Goal: Check status: Check status

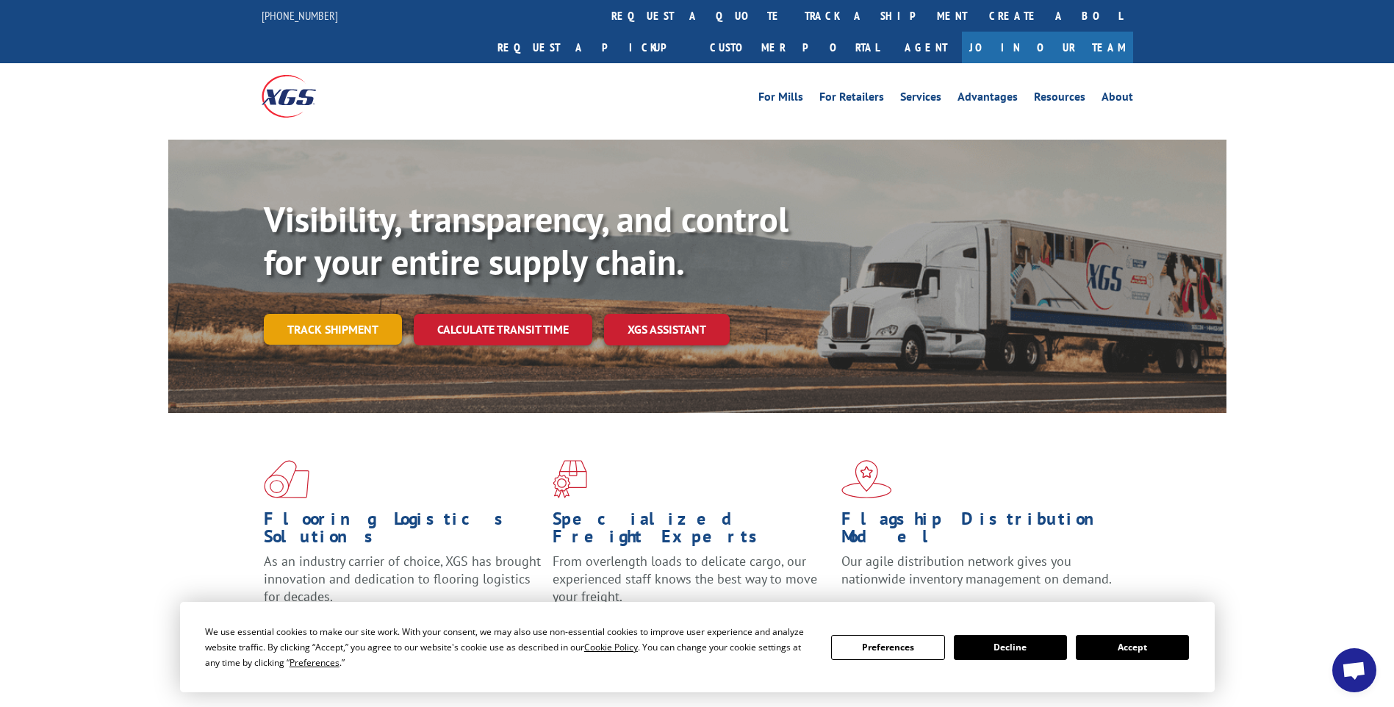
click at [341, 314] on link "Track shipment" at bounding box center [333, 329] width 138 height 31
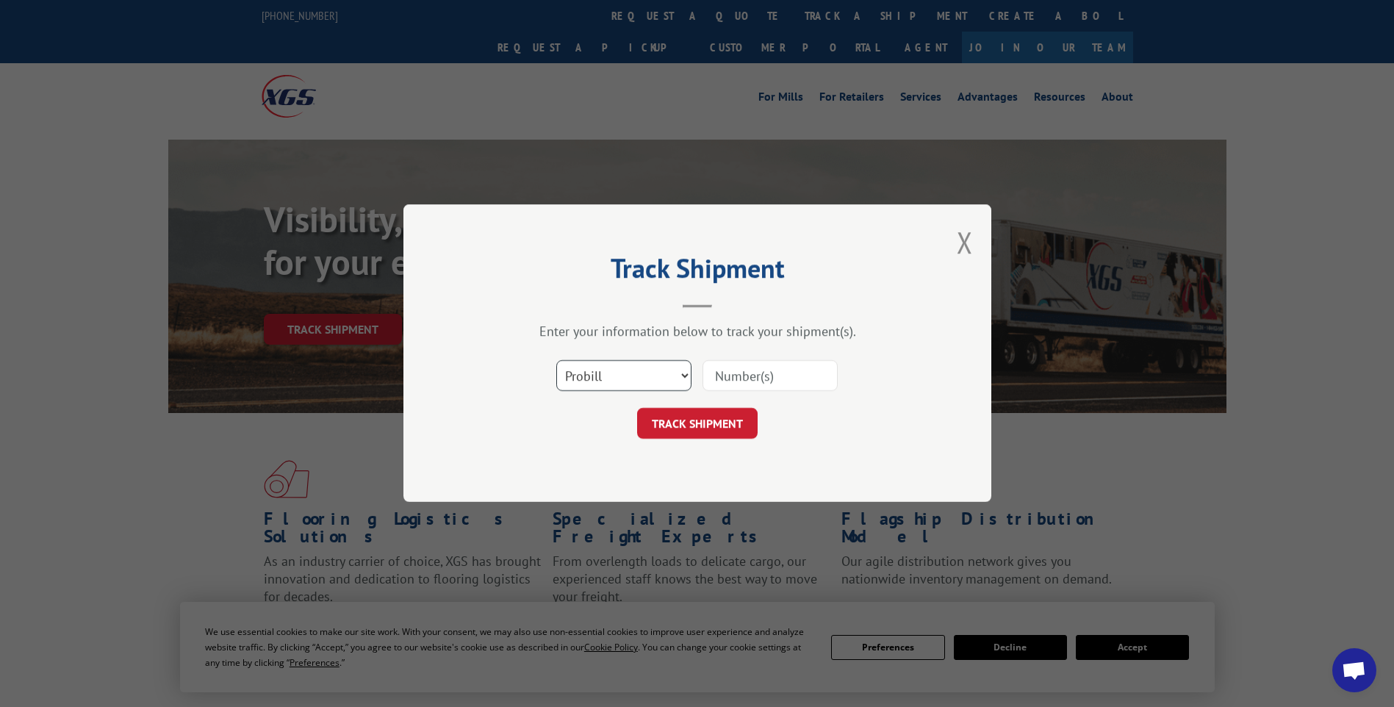
click at [671, 378] on select "Select category... Probill BOL PO" at bounding box center [623, 376] width 135 height 31
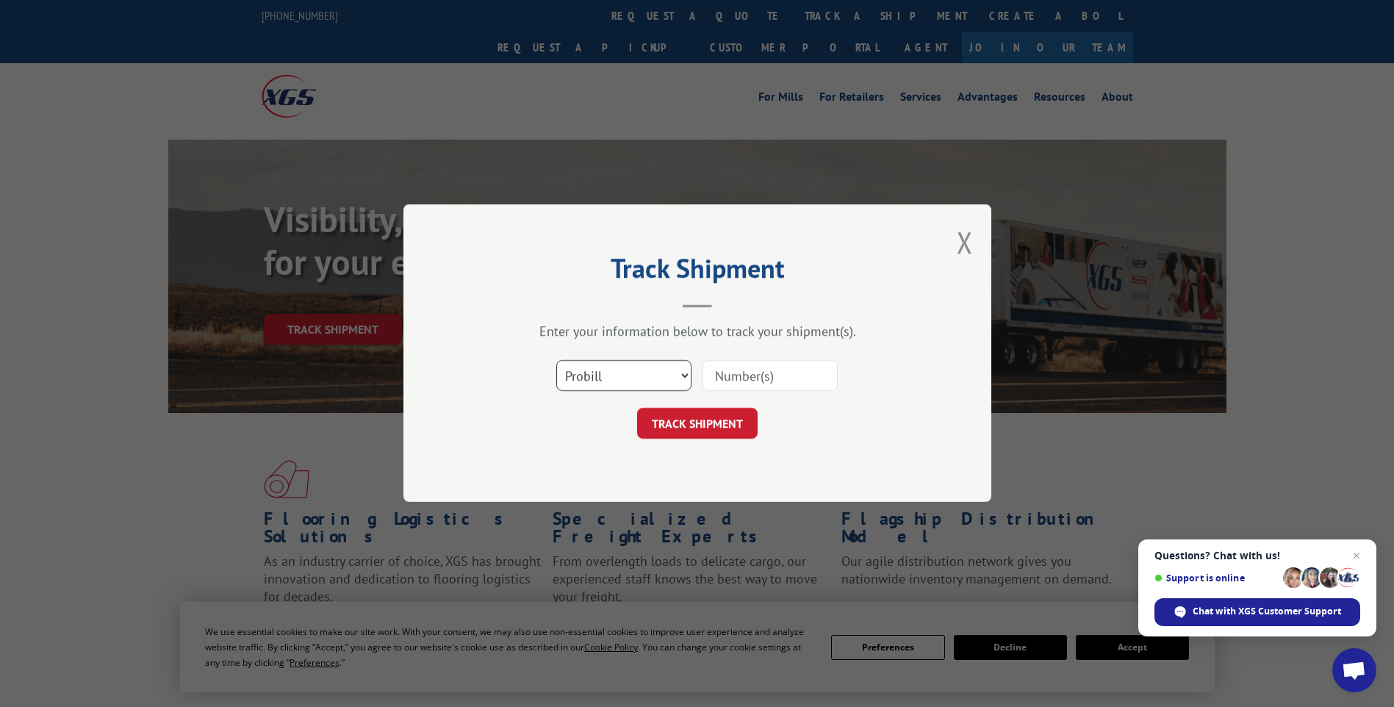
select select "bol"
click at [556, 361] on select "Select category... Probill BOL PO" at bounding box center [623, 376] width 135 height 31
click at [735, 373] on input at bounding box center [770, 376] width 135 height 31
paste input "1704633868"
type input "1704633868"
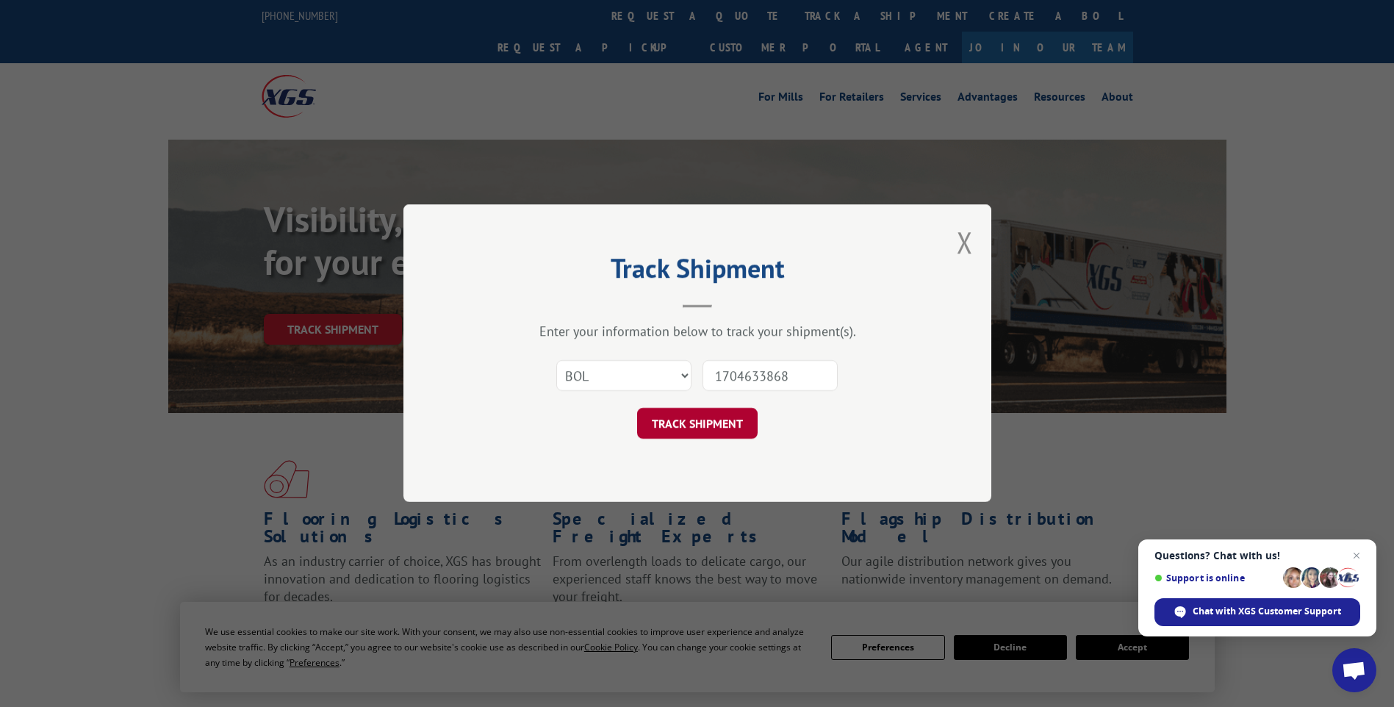
click at [725, 417] on button "TRACK SHIPMENT" at bounding box center [697, 424] width 121 height 31
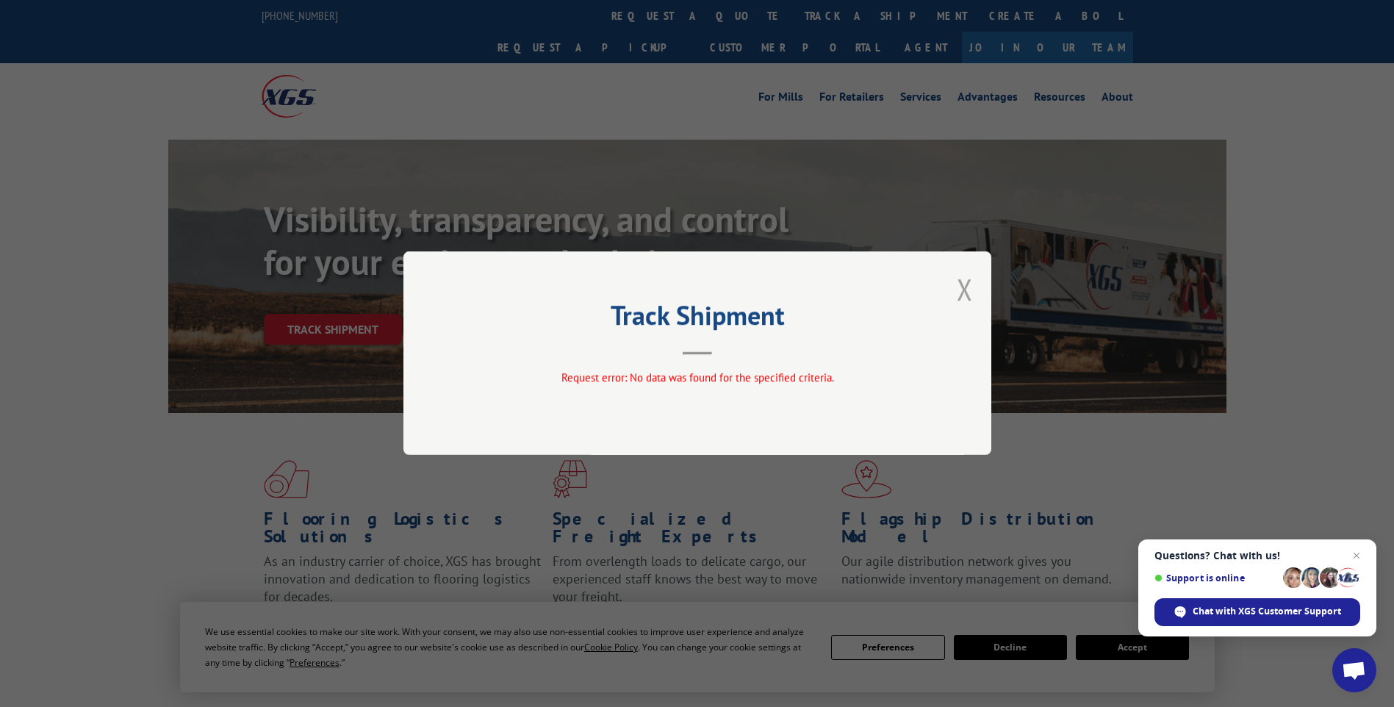
click at [966, 288] on button "Close modal" at bounding box center [965, 289] width 16 height 39
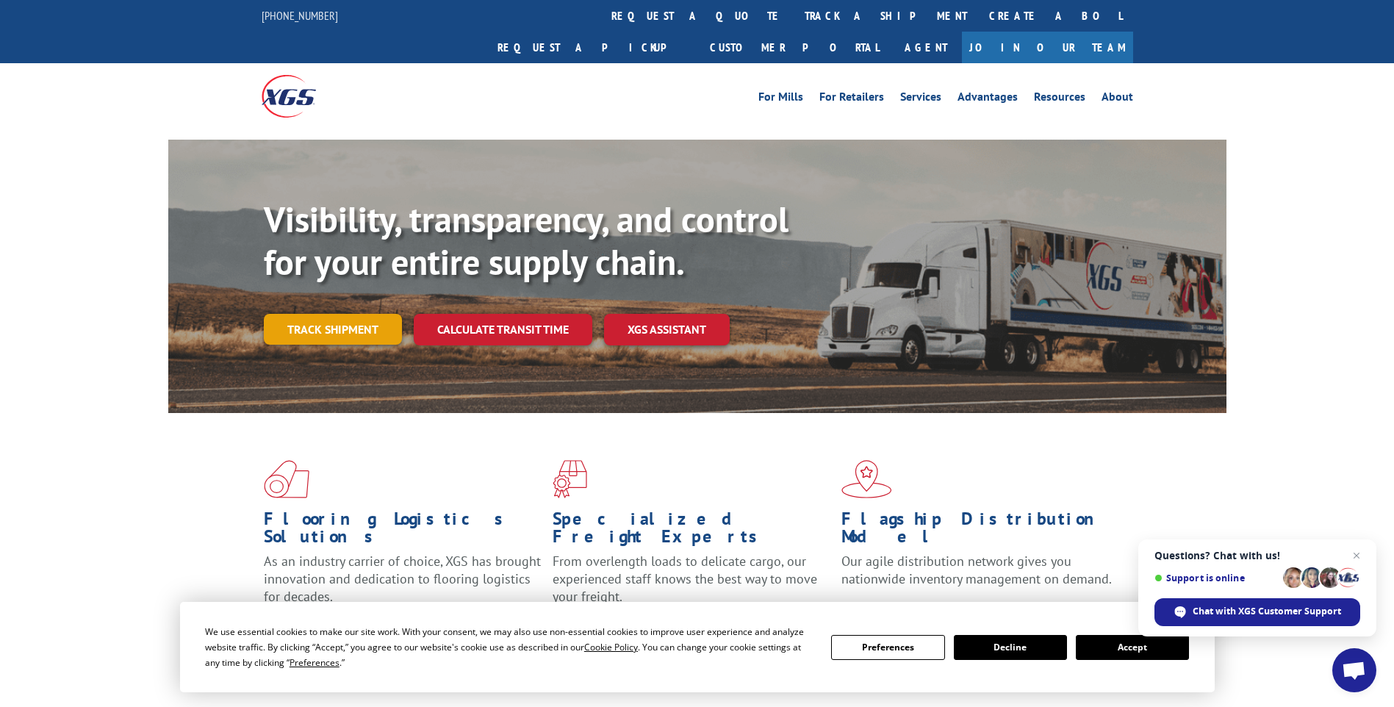
click at [349, 314] on link "Track shipment" at bounding box center [333, 329] width 138 height 31
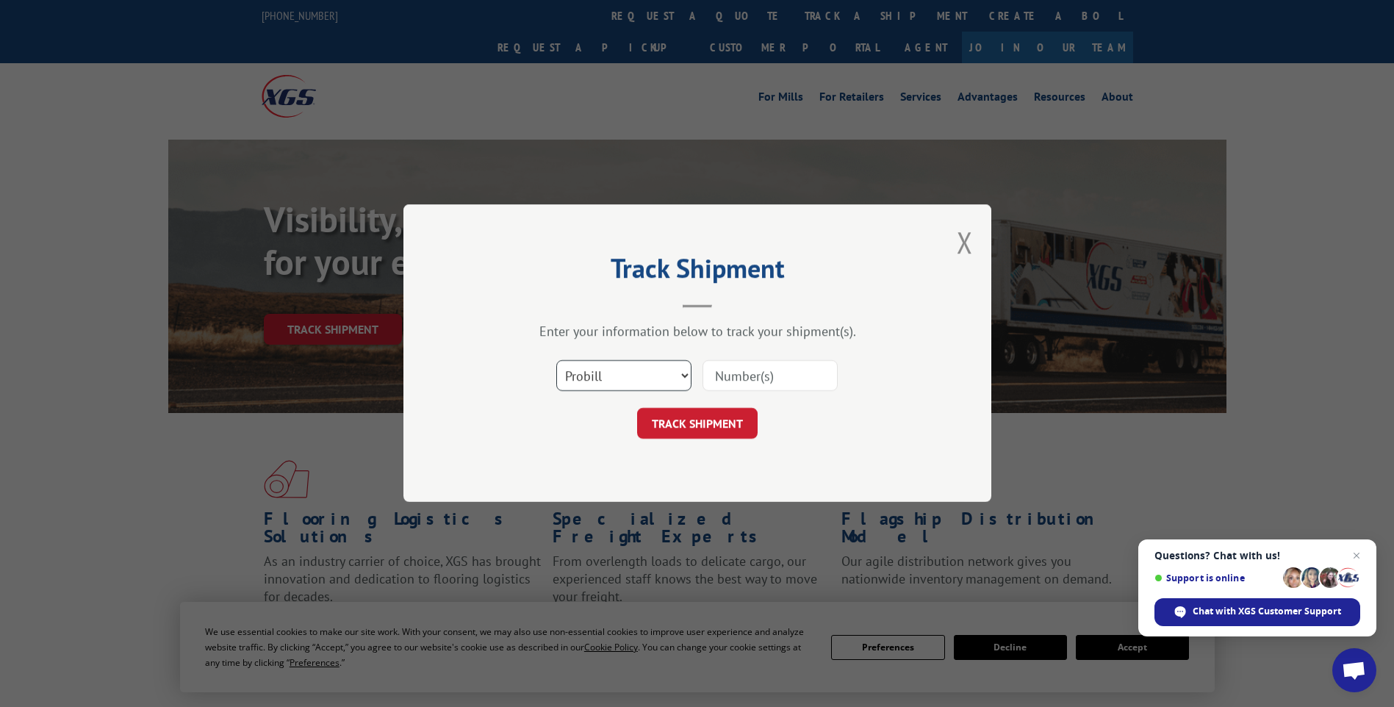
click at [634, 376] on select "Select category... Probill BOL PO" at bounding box center [623, 376] width 135 height 31
select select "bol"
click at [556, 361] on select "Select category... Probill BOL PO" at bounding box center [623, 376] width 135 height 31
click at [735, 379] on input at bounding box center [770, 376] width 135 height 31
paste input "C8872417"
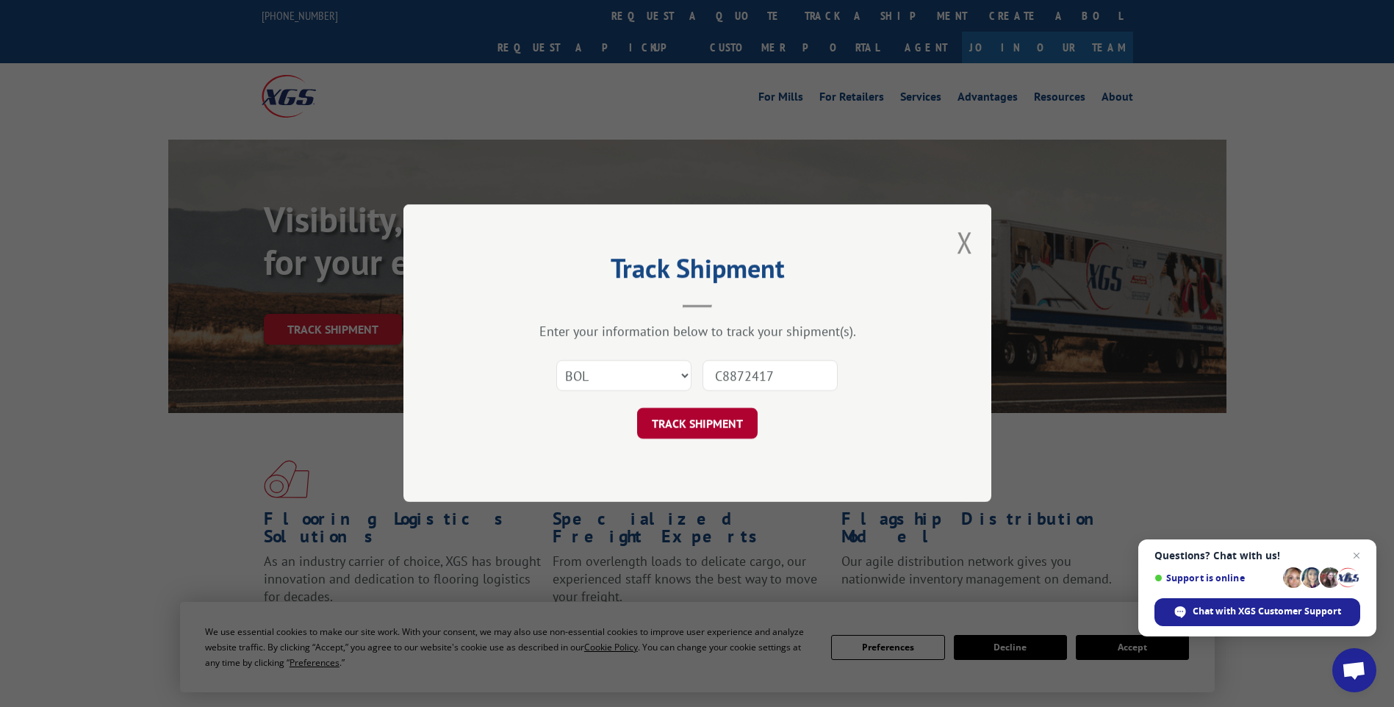
type input "C8872417"
click at [692, 429] on button "TRACK SHIPMENT" at bounding box center [697, 424] width 121 height 31
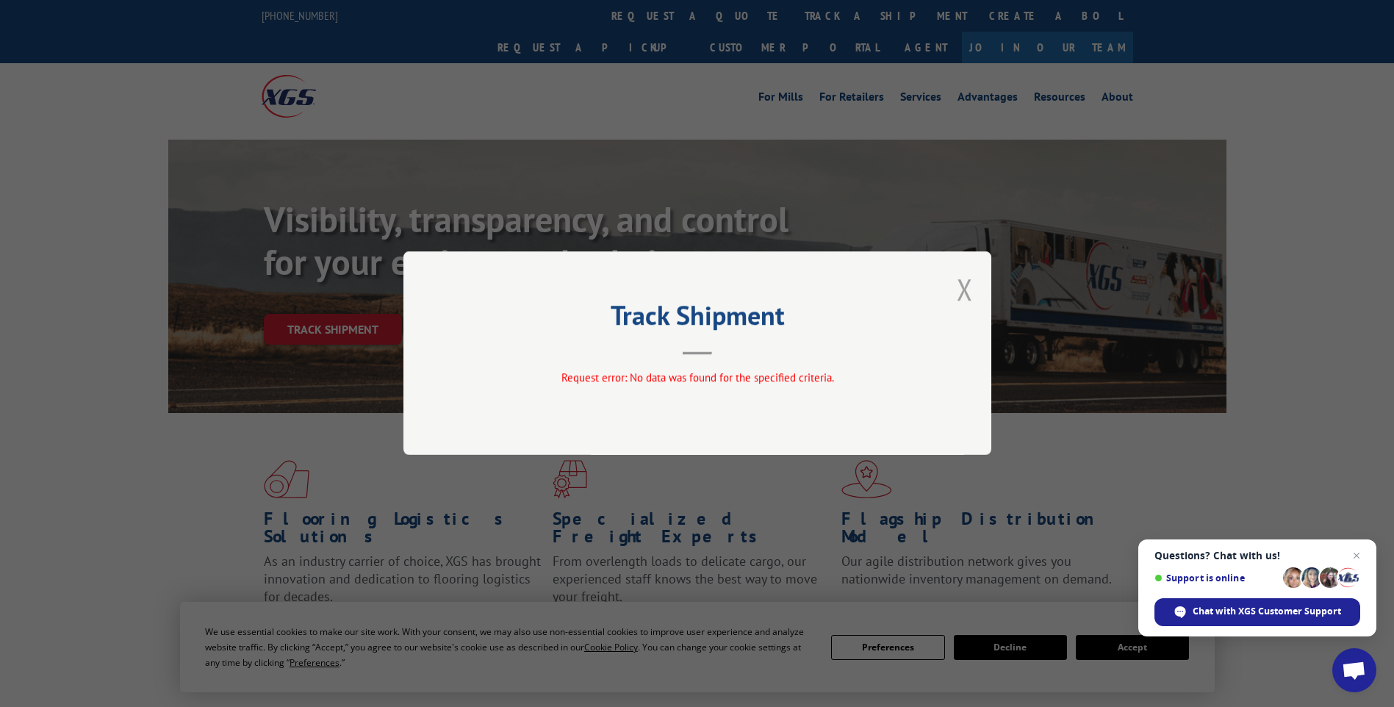
click at [967, 285] on button "Close modal" at bounding box center [965, 289] width 16 height 39
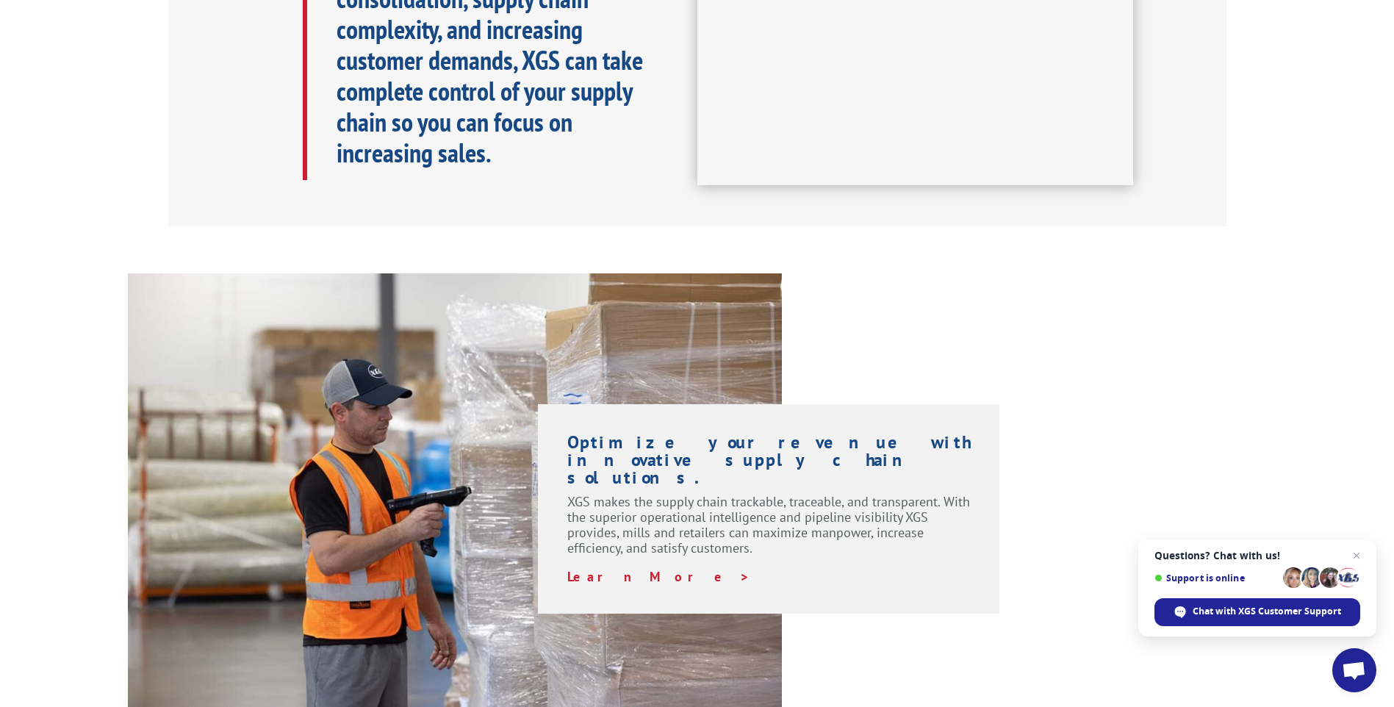
scroll to position [808, 0]
